Goal: Communication & Community: Answer question/provide support

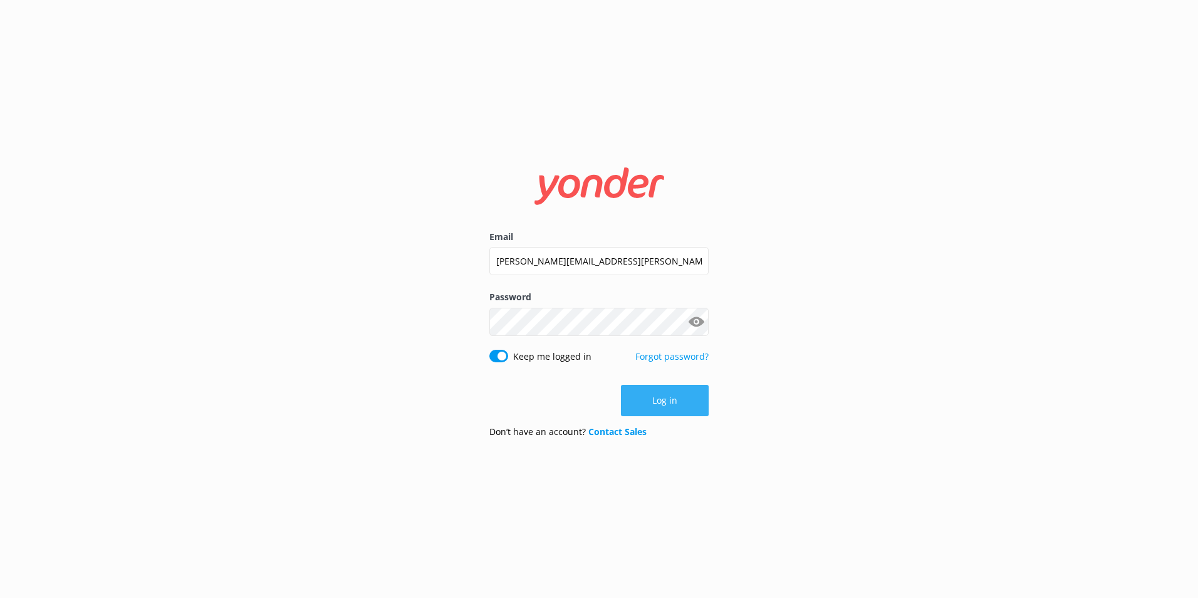
click at [663, 413] on button "Log in" at bounding box center [665, 400] width 88 height 31
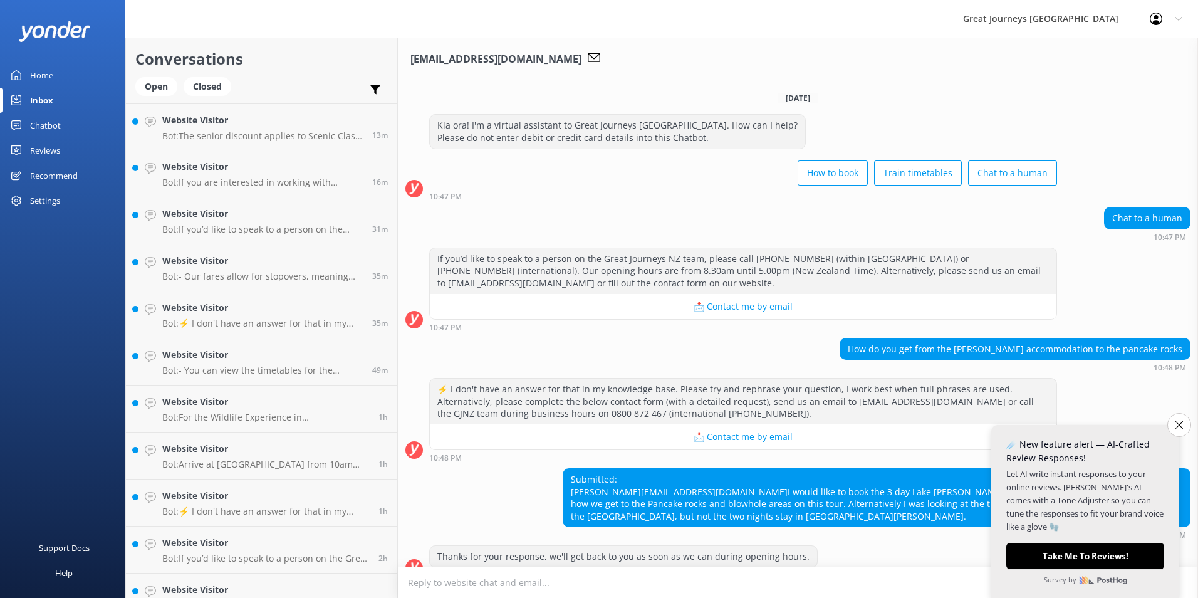
scroll to position [173, 0]
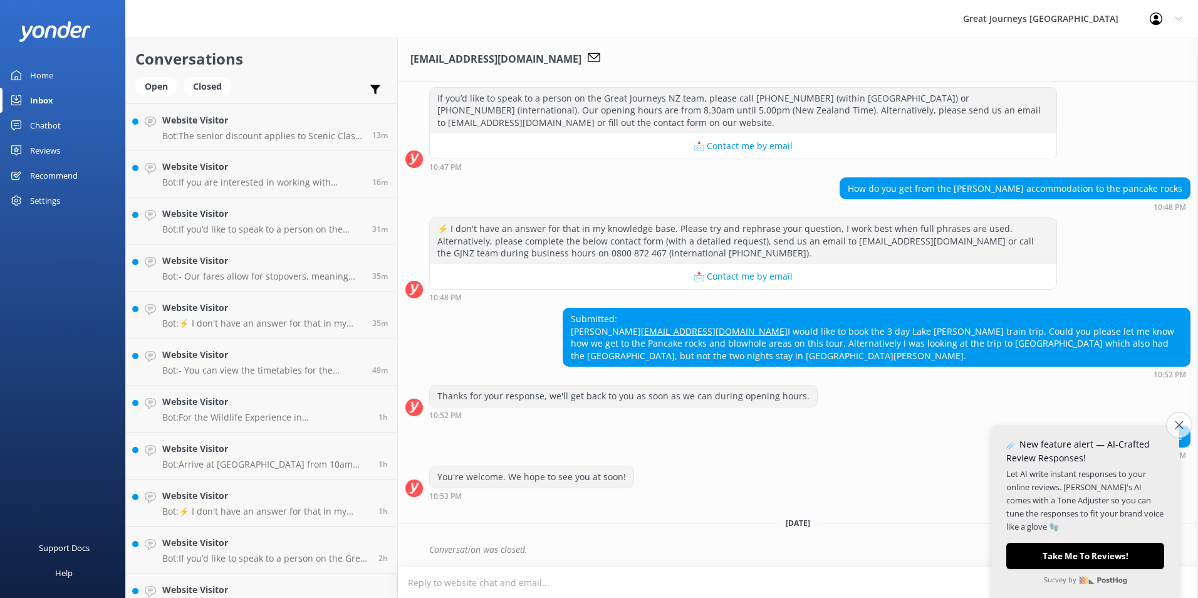
click at [1186, 425] on button "Close survey" at bounding box center [1179, 425] width 26 height 26
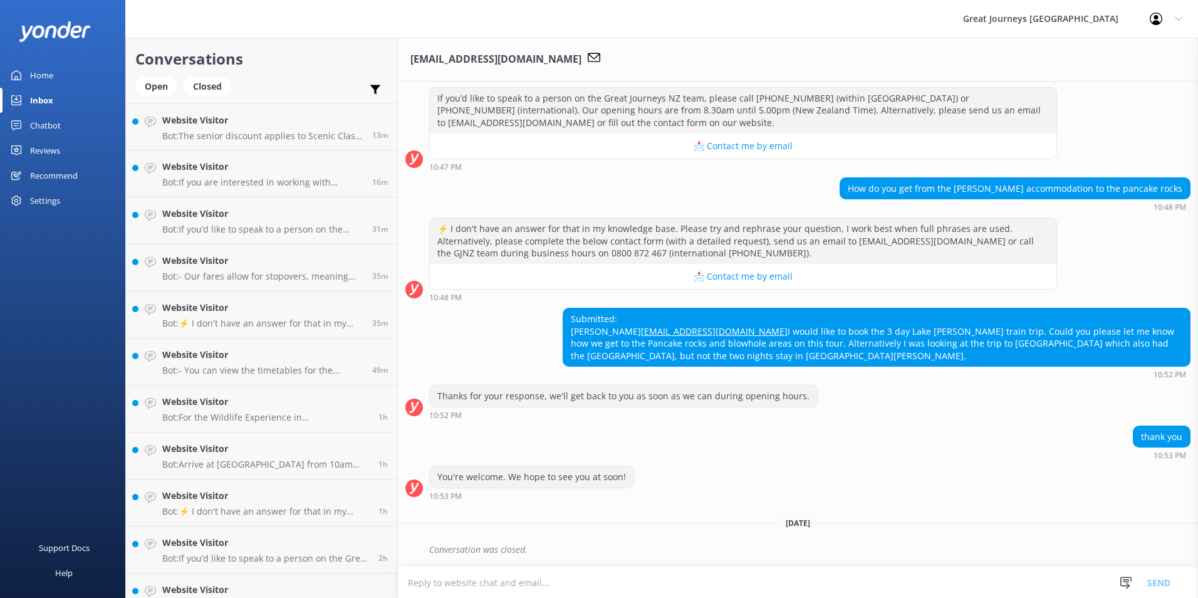
click at [525, 552] on div "Conversation was closed." at bounding box center [809, 549] width 761 height 21
click at [429, 552] on div "Conversation was closed." at bounding box center [809, 549] width 761 height 21
click at [411, 577] on textarea at bounding box center [798, 582] width 800 height 31
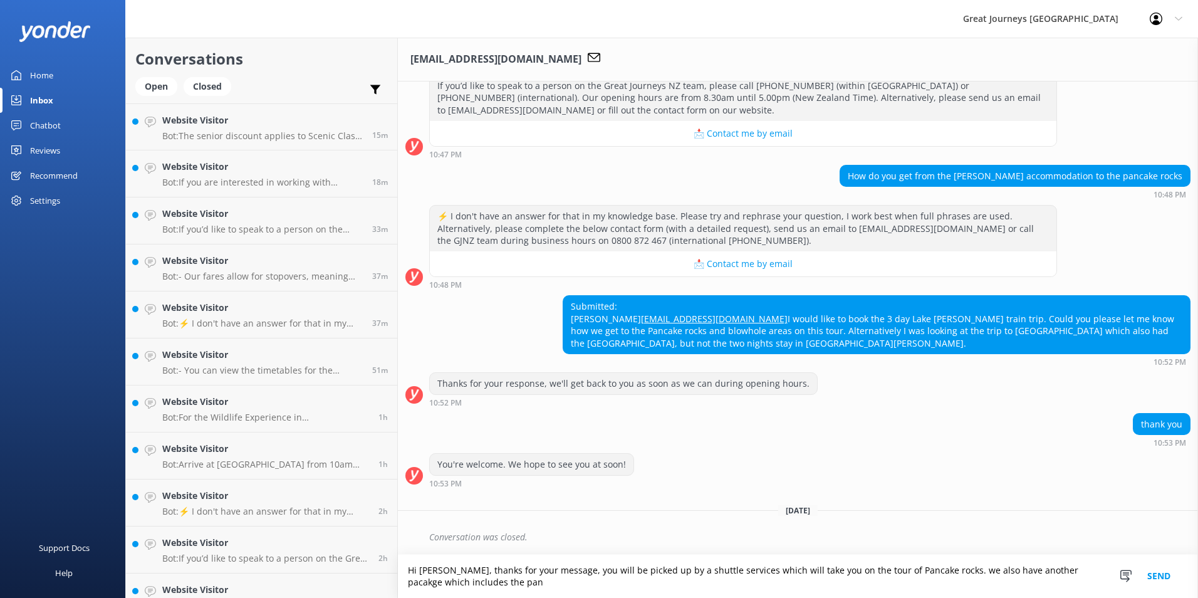
scroll to position [186, 0]
click at [526, 586] on textarea "Hi [PERSON_NAME], thanks for your message, you will be picked up by a shuttle s…" at bounding box center [798, 576] width 800 height 43
click at [424, 571] on textarea "Hi [PERSON_NAME], thanks for your message, you will be picked up by a shuttle s…" at bounding box center [798, 576] width 800 height 43
click at [743, 581] on textarea "Hi [PERSON_NAME], Thanks for your message, you will be picked up by a shuttle s…" at bounding box center [798, 576] width 800 height 43
type textarea "Hi [PERSON_NAME], Thanks for your message, you will be picked up by a shuttle s…"
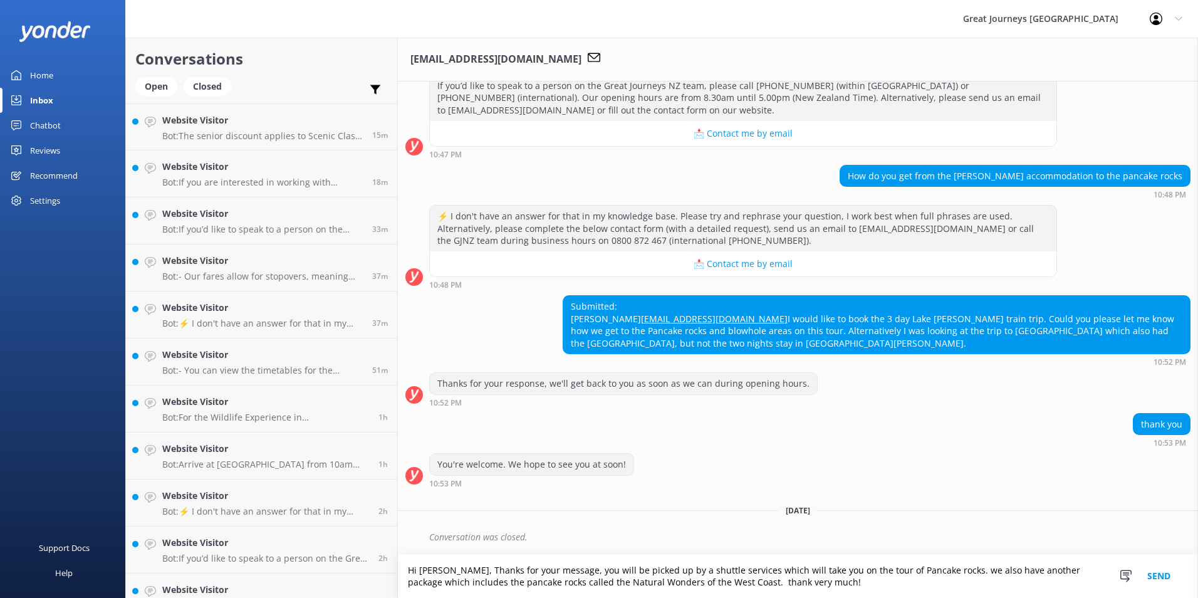
click at [1158, 576] on button "Send" at bounding box center [1159, 576] width 47 height 43
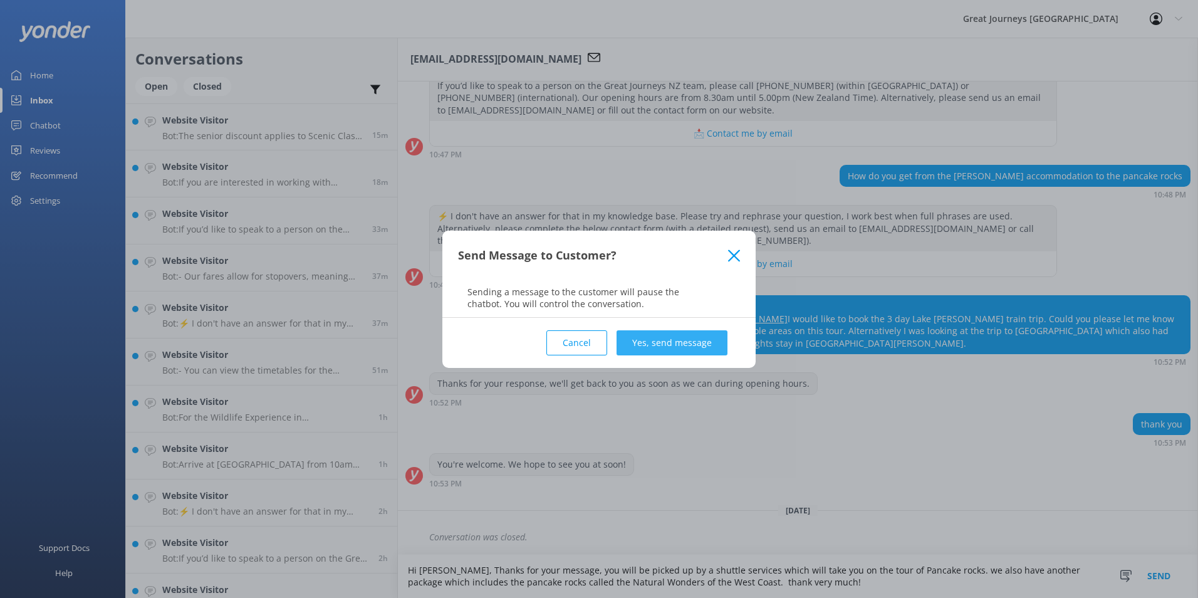
click at [662, 338] on button "Yes, send message" at bounding box center [672, 342] width 111 height 25
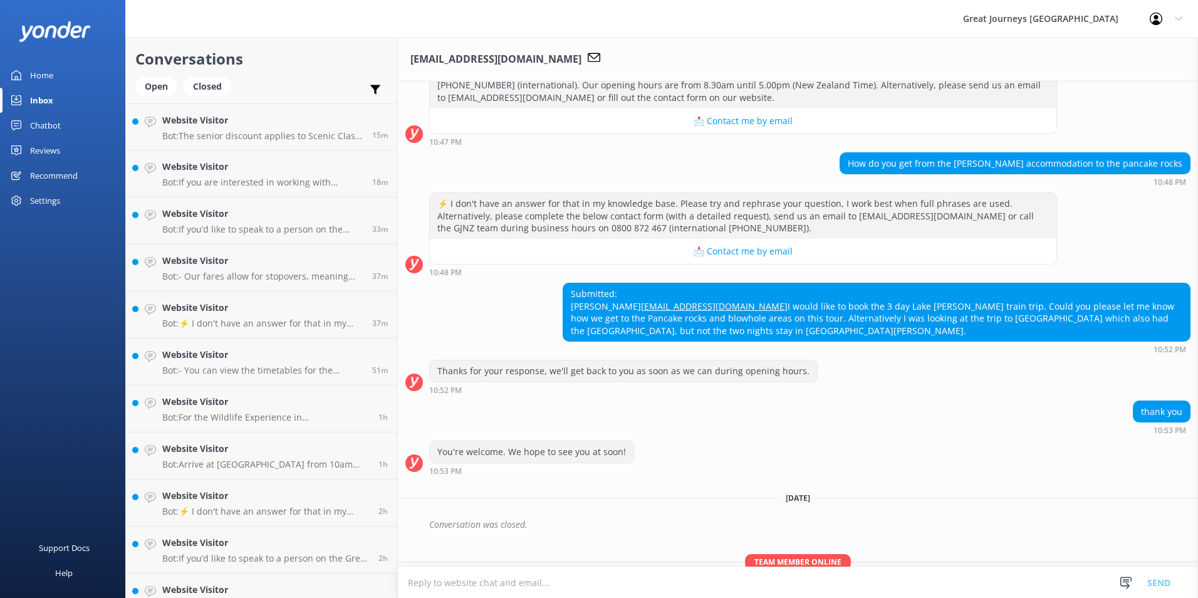
scroll to position [266, 0]
